Goal: Ask a question

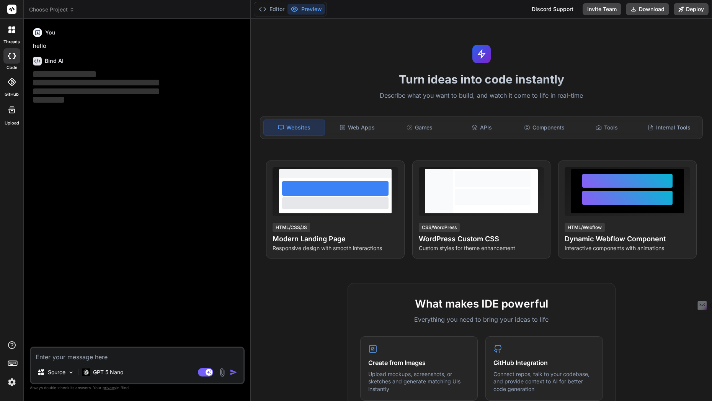
click at [10, 34] on div at bounding box center [12, 30] width 16 height 16
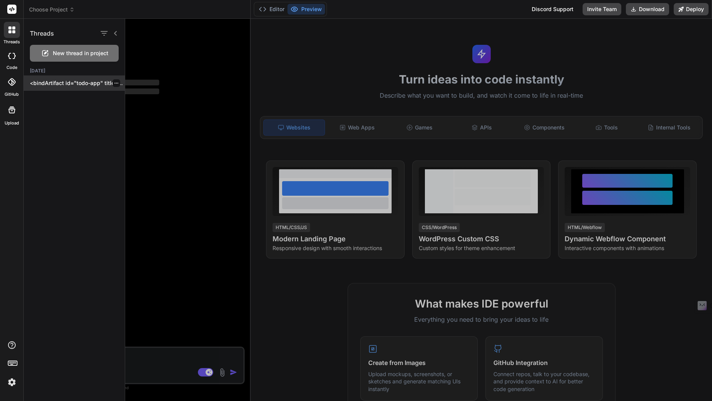
click at [47, 86] on p "<bindArtifact id="todo-app" title="Todo App"> <bindAction type="file" filePath=…" at bounding box center [77, 83] width 95 height 8
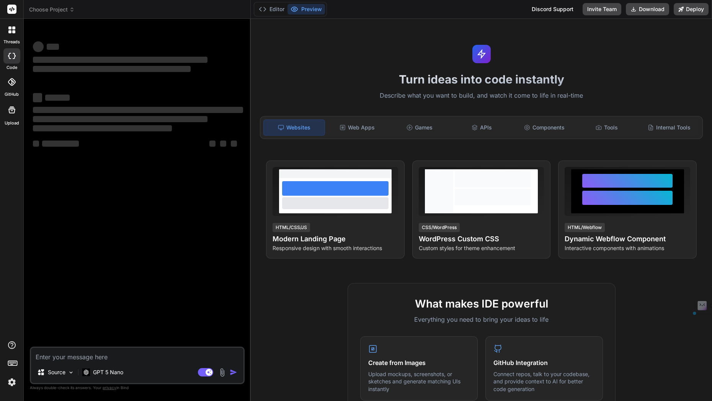
drag, startPoint x: 22, startPoint y: 96, endPoint x: 11, endPoint y: 86, distance: 14.6
click at [11, 86] on div "GitHub" at bounding box center [11, 83] width 23 height 27
click at [16, 35] on div at bounding box center [12, 30] width 16 height 16
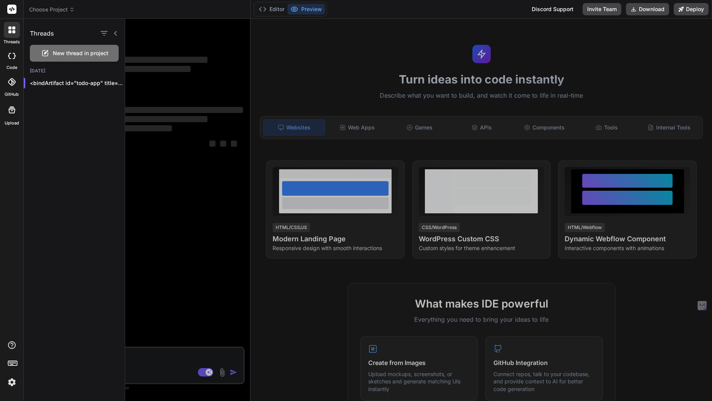
click at [101, 55] on span "New thread in project" at bounding box center [80, 53] width 55 height 8
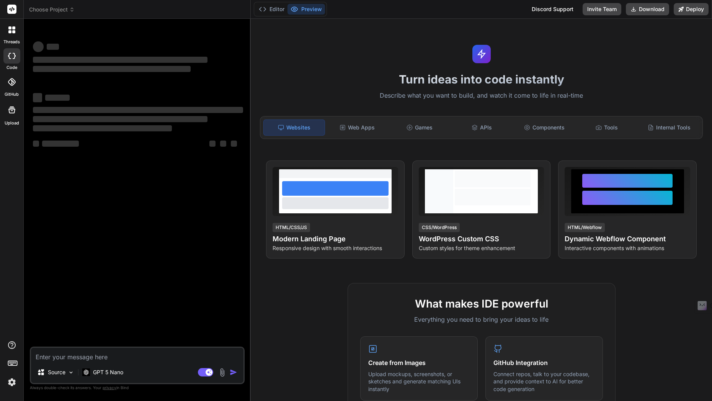
click at [148, 353] on textarea at bounding box center [137, 355] width 212 height 14
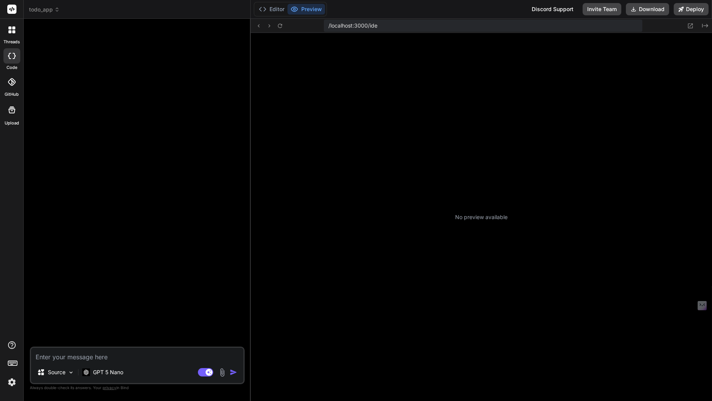
scroll to position [189, 0]
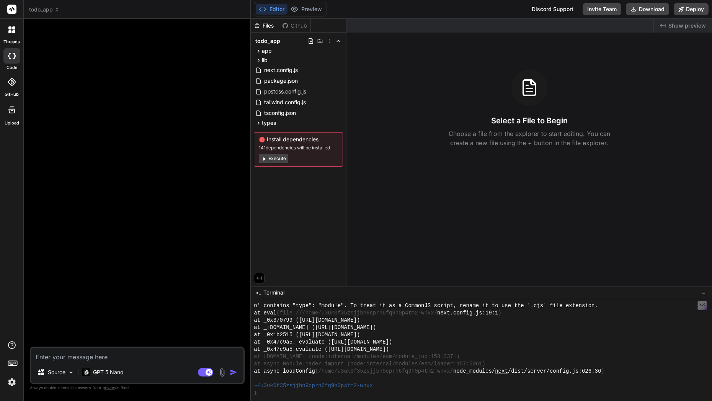
click at [276, 160] on button "Execute" at bounding box center [273, 158] width 29 height 9
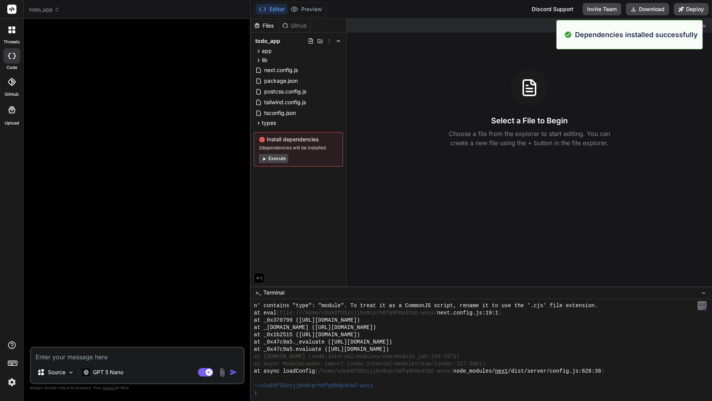
scroll to position [415, 0]
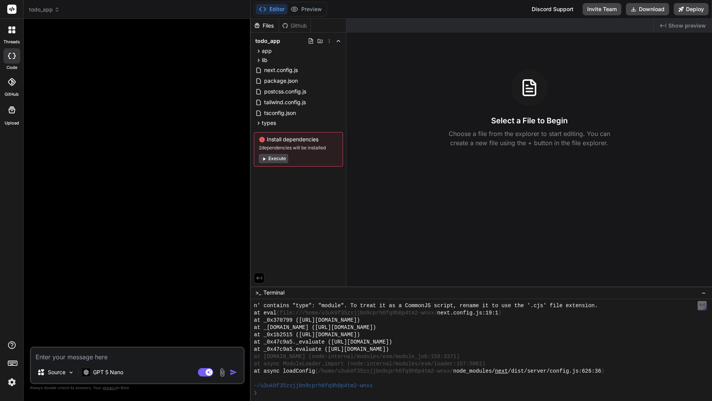
click at [287, 158] on button "Execute" at bounding box center [273, 158] width 29 height 9
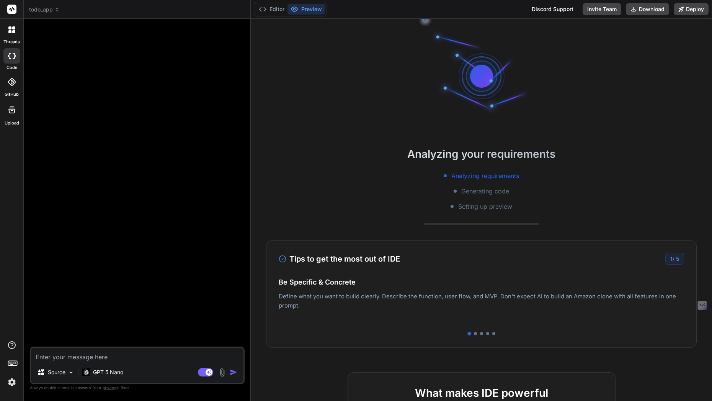
scroll to position [502, 0]
type textarea "x"
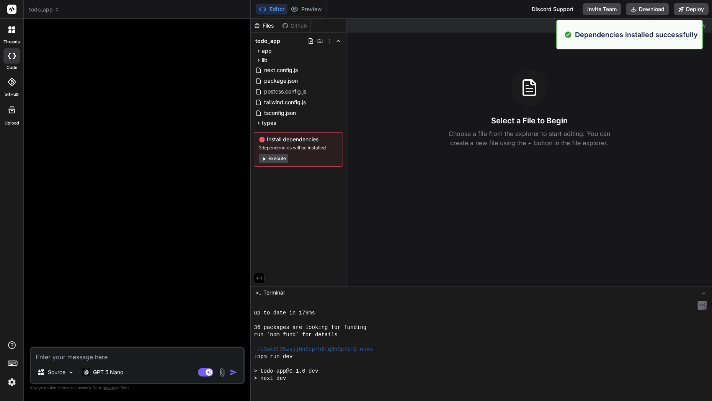
scroll to position [640, 0]
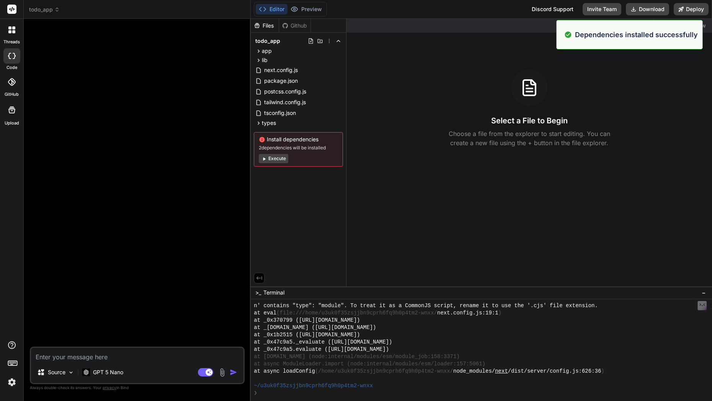
click at [316, 209] on div "Files Github todo_app app components TodoItem.tsx TodoList.tsx globals.css layo…" at bounding box center [299, 153] width 96 height 268
